Goal: Task Accomplishment & Management: Use online tool/utility

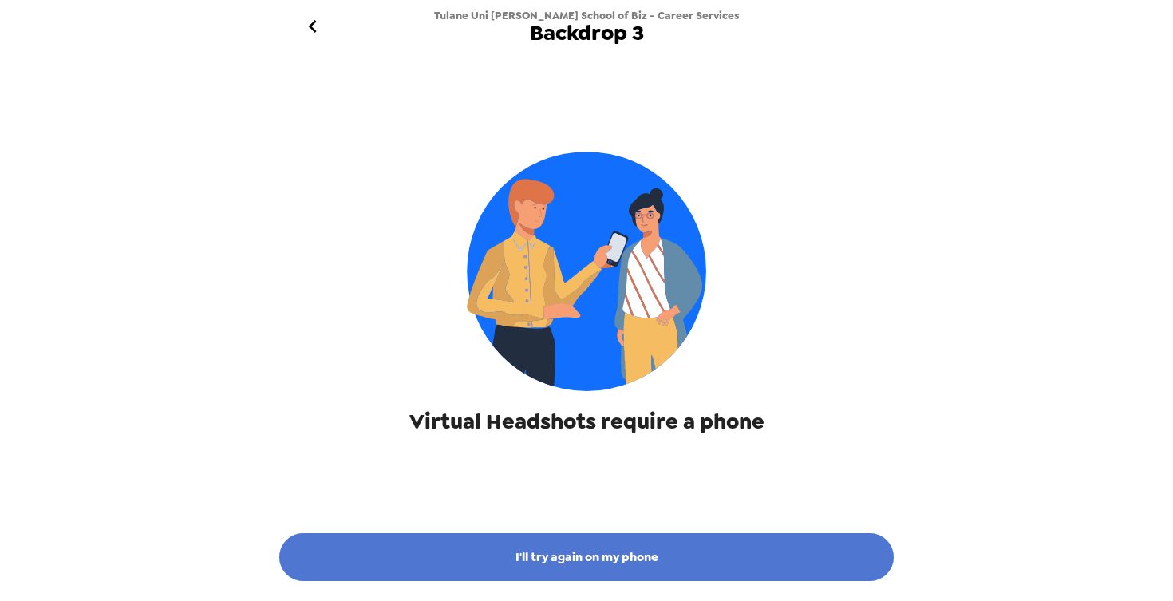
click at [607, 547] on button "I'll try again on my phone" at bounding box center [586, 557] width 614 height 48
